Goal: Transaction & Acquisition: Obtain resource

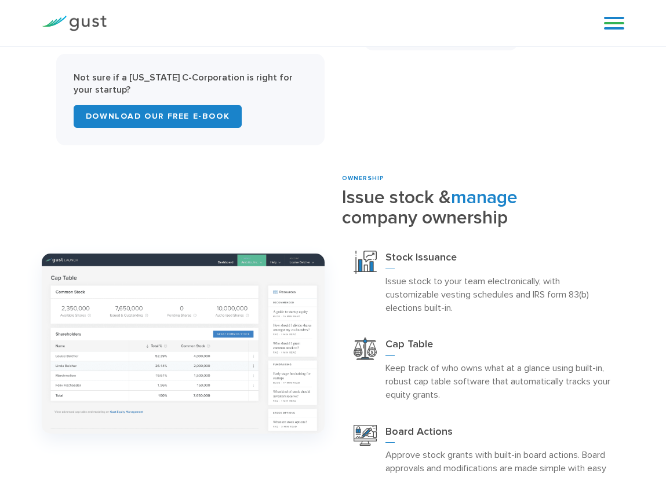
scroll to position [695, 0]
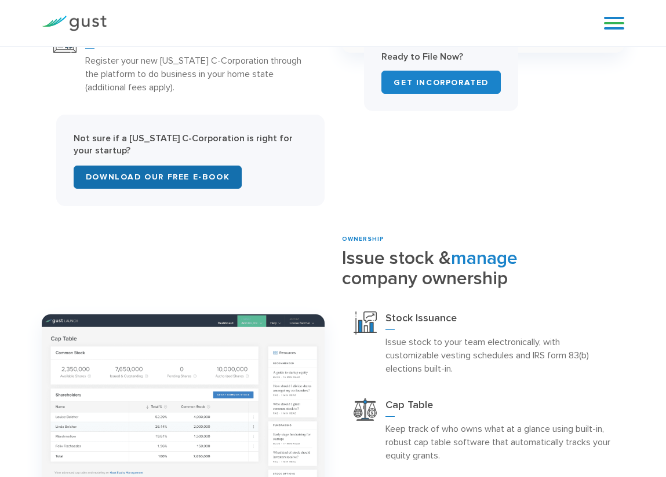
click at [158, 189] on link "Download Our Free E-Book" at bounding box center [158, 177] width 168 height 23
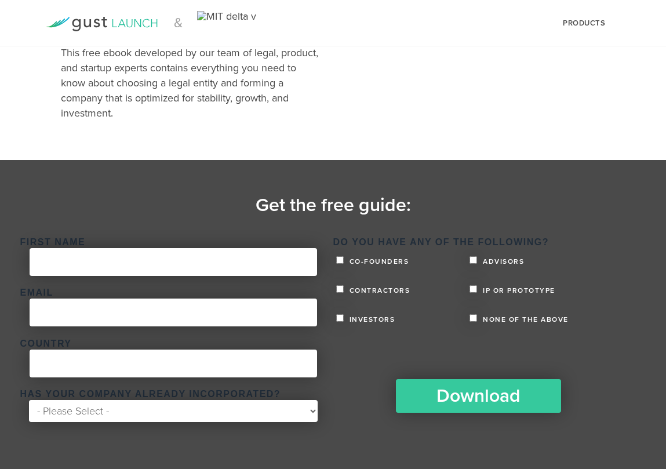
scroll to position [177, 0]
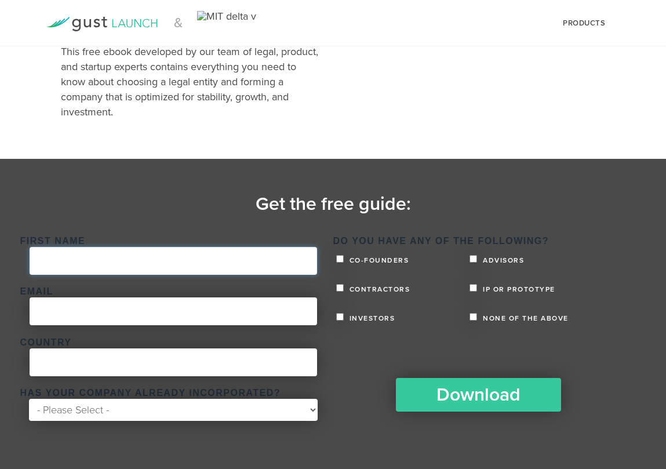
click at [245, 247] on input "First Name *" at bounding box center [173, 261] width 287 height 28
type input "[PERSON_NAME]"
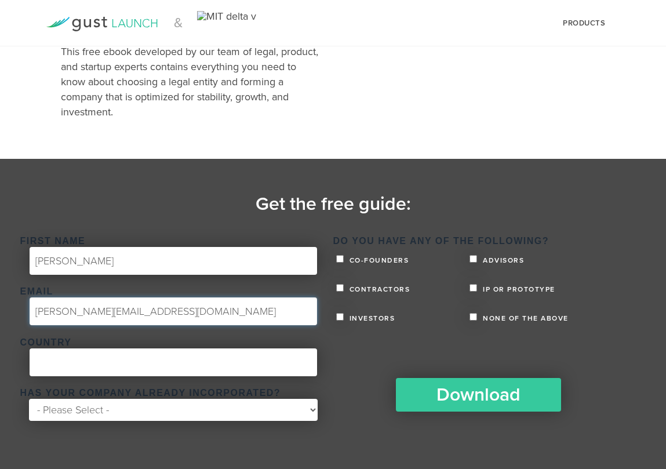
type input "[PERSON_NAME][EMAIL_ADDRESS][DOMAIN_NAME]"
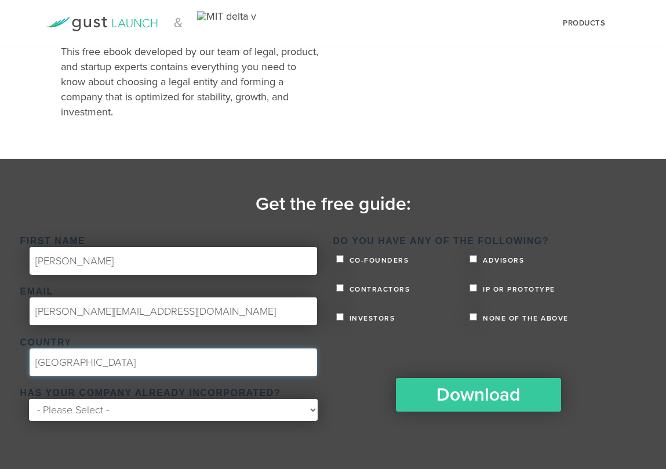
type input "[GEOGRAPHIC_DATA]"
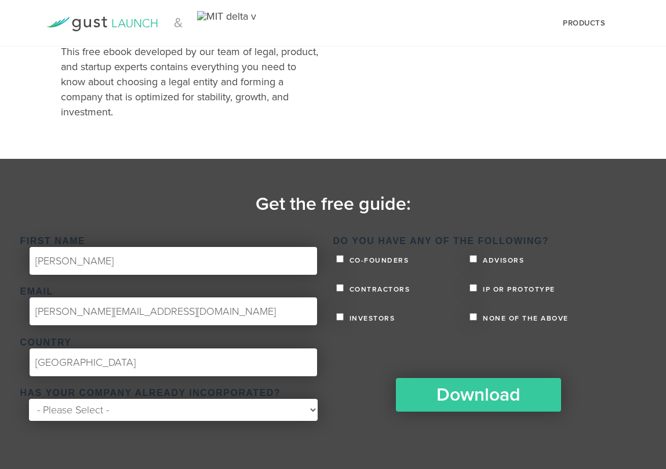
click at [375, 260] on span "Co-founders" at bounding box center [378, 260] width 63 height 7
click at [344, 260] on input "Co-founders" at bounding box center [340, 259] width 8 height 8
checkbox input "true"
click at [369, 290] on span "Contractors" at bounding box center [379, 289] width 64 height 7
click at [344, 290] on input "Contractors" at bounding box center [340, 288] width 8 height 8
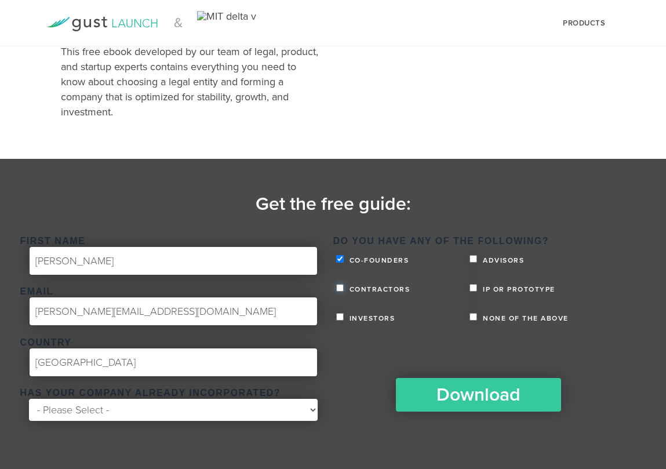
checkbox input "true"
click at [506, 289] on span "IP or Prototype" at bounding box center [517, 289] width 75 height 7
click at [475, 283] on label "IP or Prototype" at bounding box center [536, 287] width 134 height 10
click at [475, 284] on input "IP or Prototype" at bounding box center [473, 288] width 8 height 8
checkbox input "true"
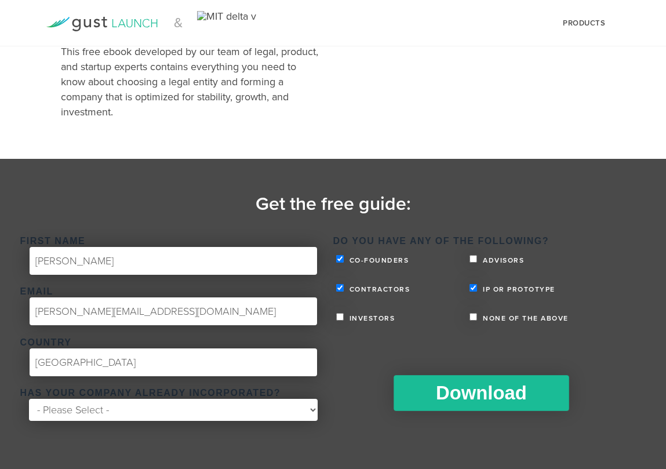
click at [469, 391] on input "Download" at bounding box center [480, 393] width 175 height 36
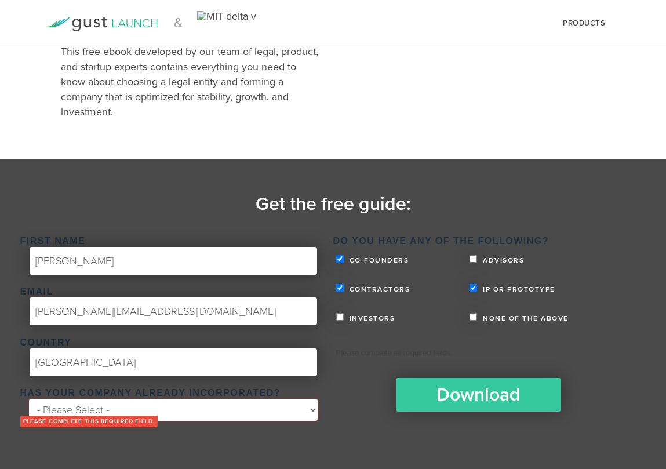
click at [247, 401] on select "- Please Select - Yes No" at bounding box center [173, 410] width 288 height 22
click at [243, 402] on select "- Please Select - Yes No" at bounding box center [173, 410] width 288 height 22
select select "No"
click at [29, 399] on select "- Please Select - Yes No" at bounding box center [173, 410] width 288 height 22
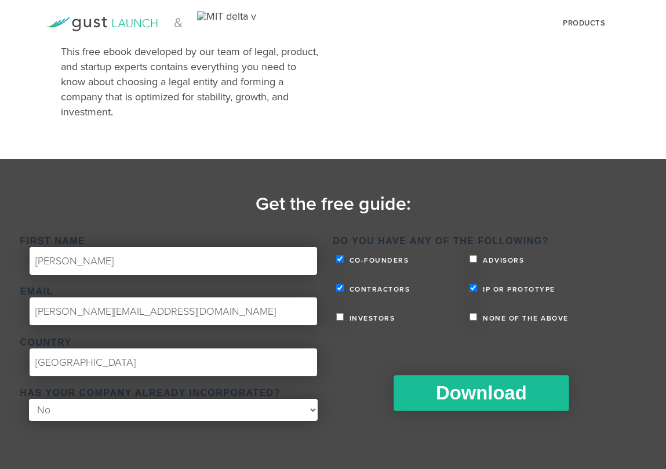
click at [450, 396] on input "Download" at bounding box center [480, 393] width 175 height 36
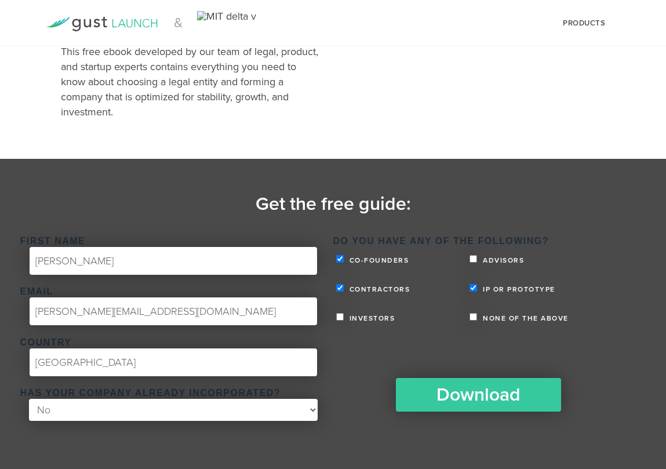
scroll to position [26, 0]
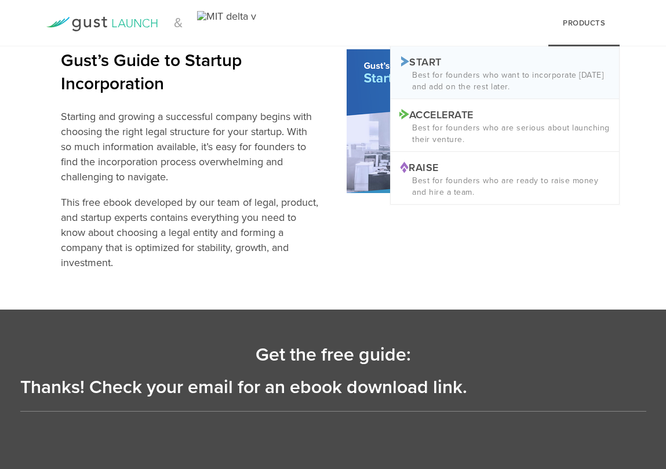
click at [539, 86] on p "Best for founders who want to incorporate [DATE] and add on the rest later." at bounding box center [504, 81] width 211 height 23
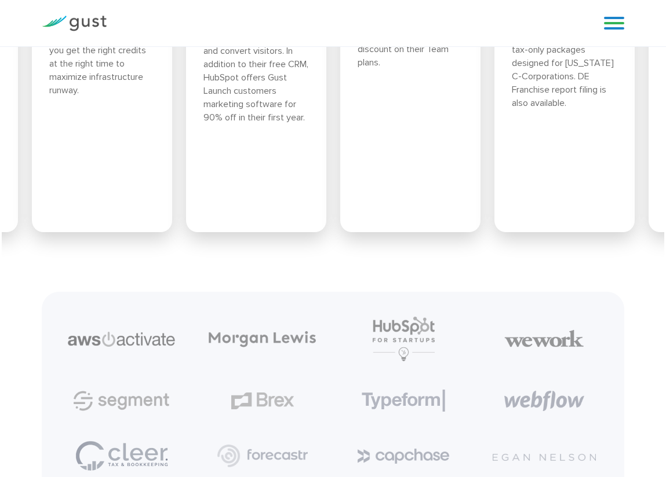
scroll to position [4060, 0]
